Goal: Find contact information: Find contact information

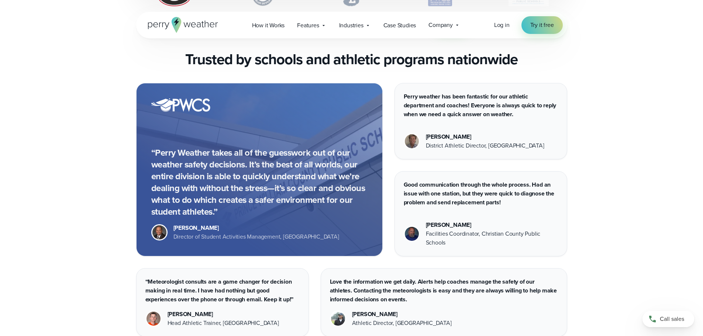
scroll to position [2624, 0]
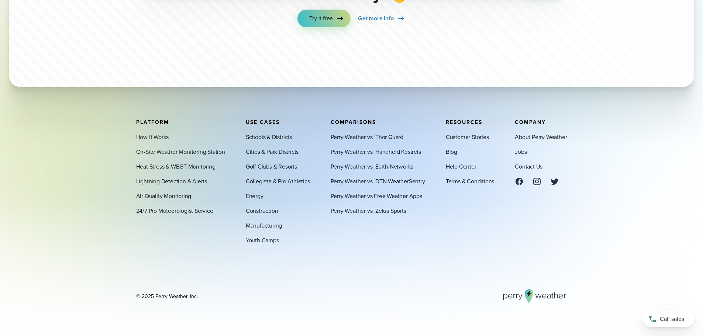
click at [524, 167] on link "Contact Us" at bounding box center [529, 166] width 28 height 9
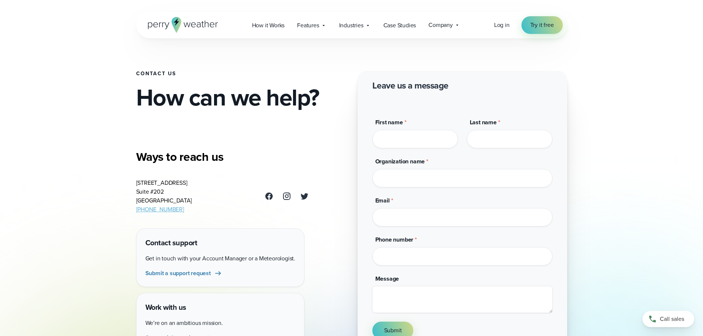
drag, startPoint x: 136, startPoint y: 183, endPoint x: 178, endPoint y: 199, distance: 44.3
click at [178, 199] on address "3102 Oak Lawn Ave Suite #202 Dallas, TX 75219 (469) 546-5082" at bounding box center [164, 196] width 56 height 35
copy address "3102 Oak Lawn Ave Suite #202 Dallas, TX 75219"
click at [323, 90] on h2 "How can we help?" at bounding box center [241, 98] width 210 height 24
